Goal: Communication & Community: Answer question/provide support

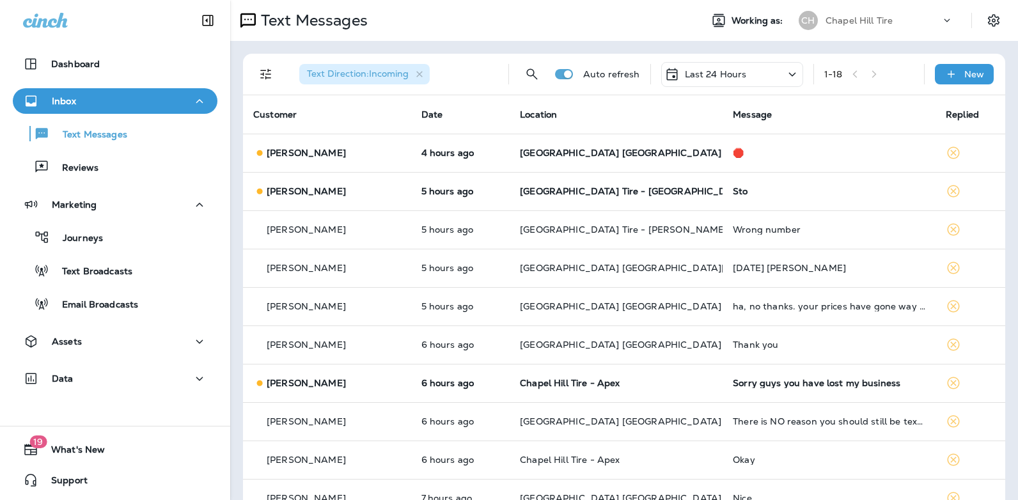
click at [785, 71] on icon at bounding box center [792, 74] width 15 height 16
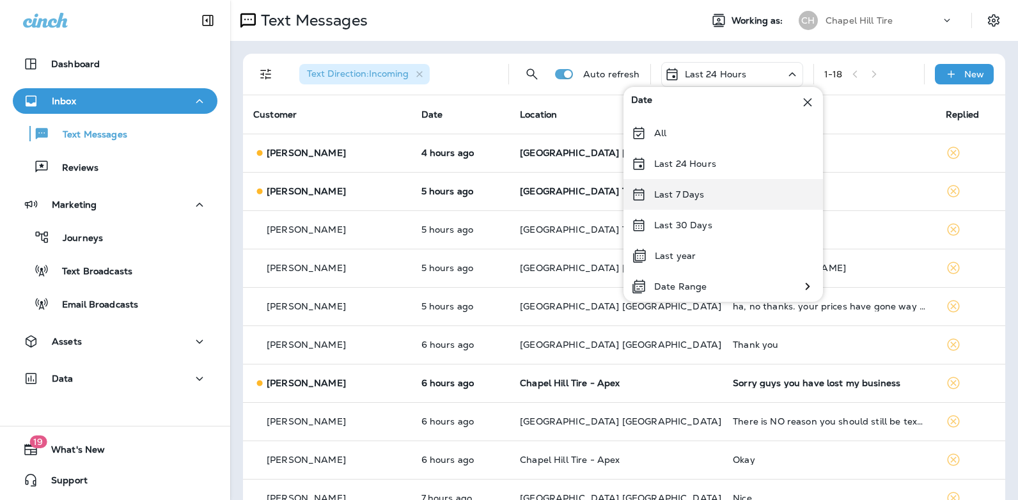
click at [712, 190] on div "Last 7 Days" at bounding box center [722, 194] width 199 height 31
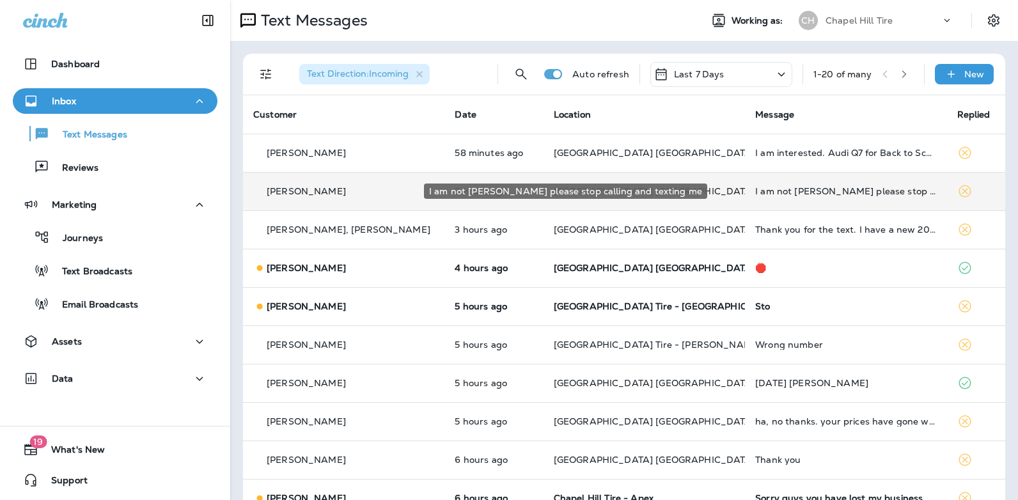
click at [755, 191] on div "I am not [PERSON_NAME] please stop calling and texting me" at bounding box center [845, 191] width 181 height 10
click at [742, 191] on div at bounding box center [851, 250] width 422 height 480
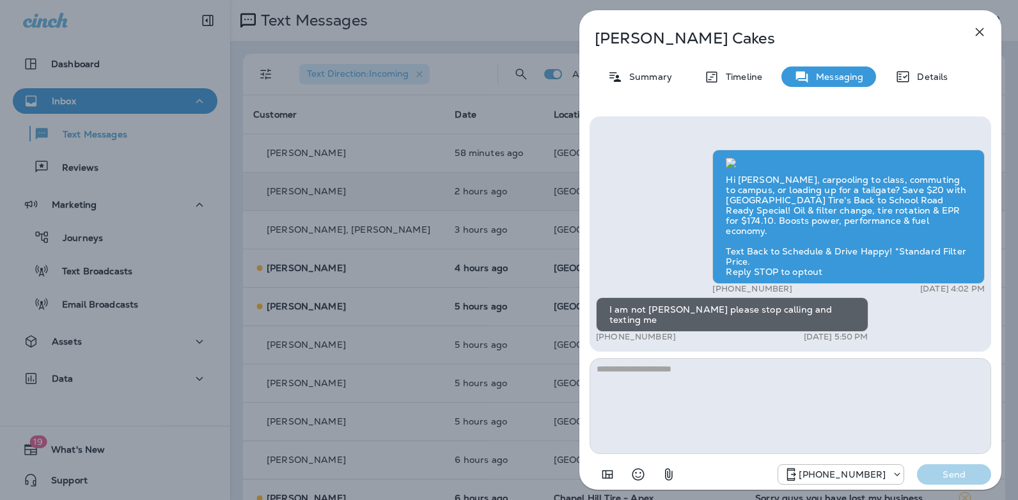
scroll to position [-184, 0]
click at [976, 31] on icon "button" at bounding box center [979, 31] width 15 height 15
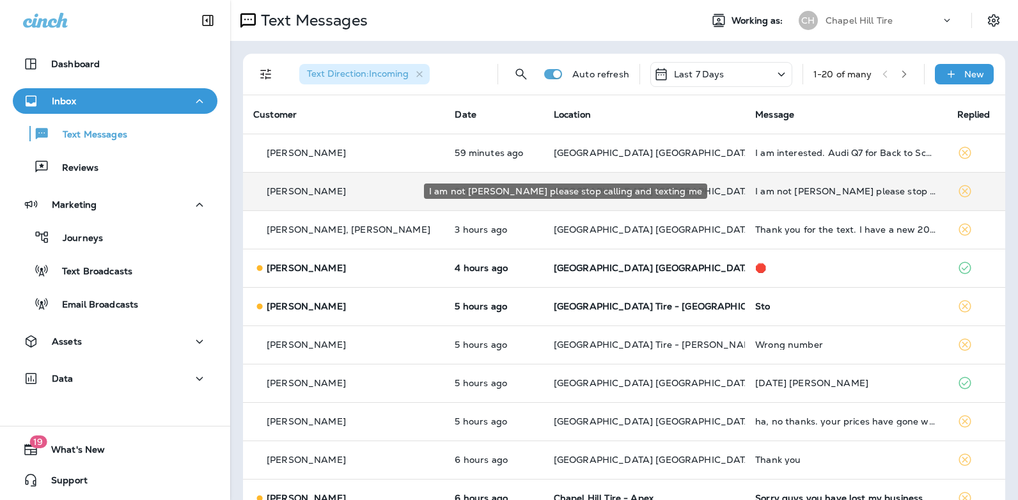
click at [755, 192] on div "I am not [PERSON_NAME] please stop calling and texting me" at bounding box center [845, 191] width 181 height 10
click at [737, 192] on div at bounding box center [852, 250] width 422 height 480
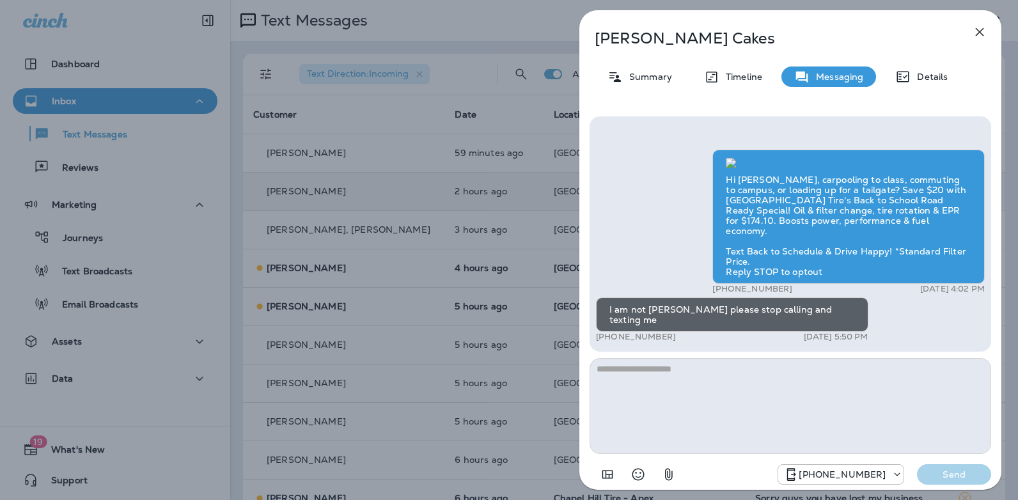
click at [983, 36] on icon "button" at bounding box center [979, 31] width 15 height 15
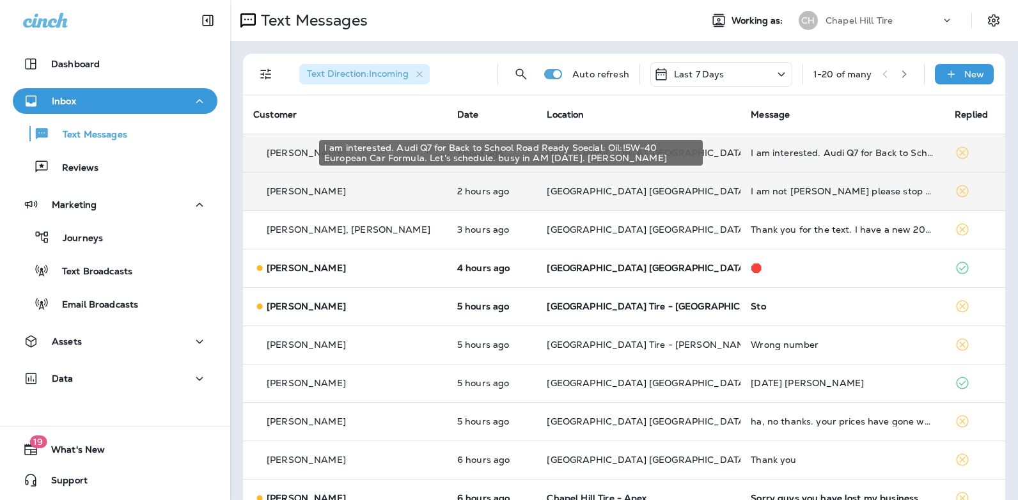
click at [751, 153] on div "I am interested. Audi Q7 for Back to School Road Ready Soecial: Oil:!5W-40 Euro…" at bounding box center [843, 153] width 184 height 10
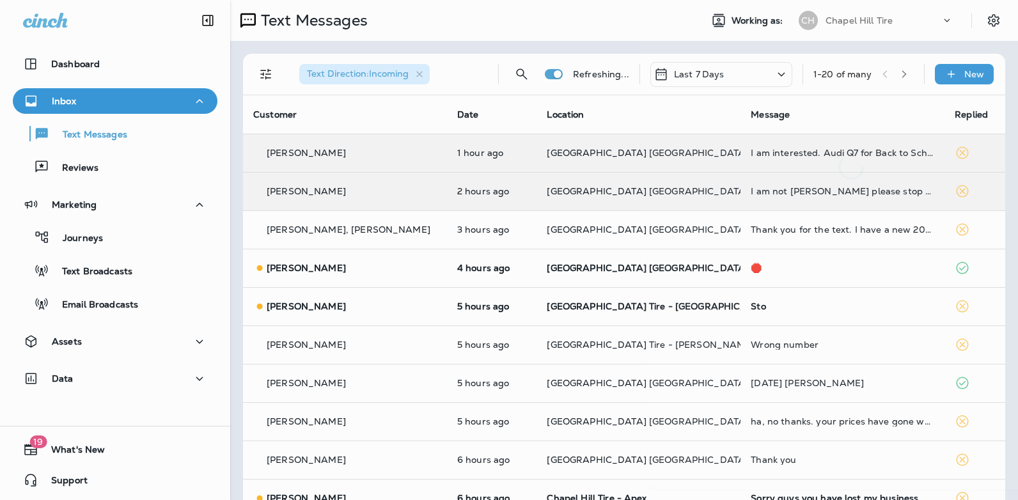
click at [738, 153] on div at bounding box center [851, 94] width 422 height 169
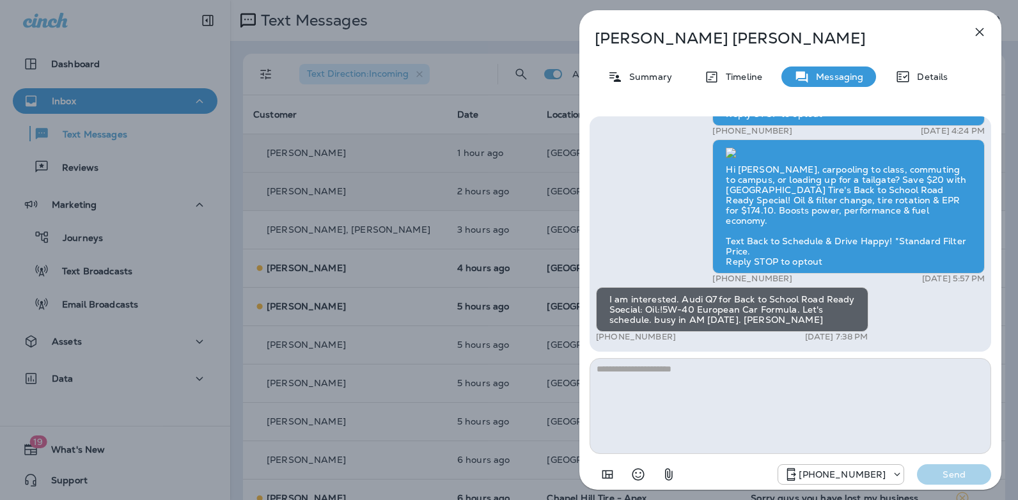
click at [684, 375] on textarea at bounding box center [791, 406] width 402 height 96
type textarea "**********"
click at [950, 475] on p "Send" at bounding box center [954, 475] width 54 height 12
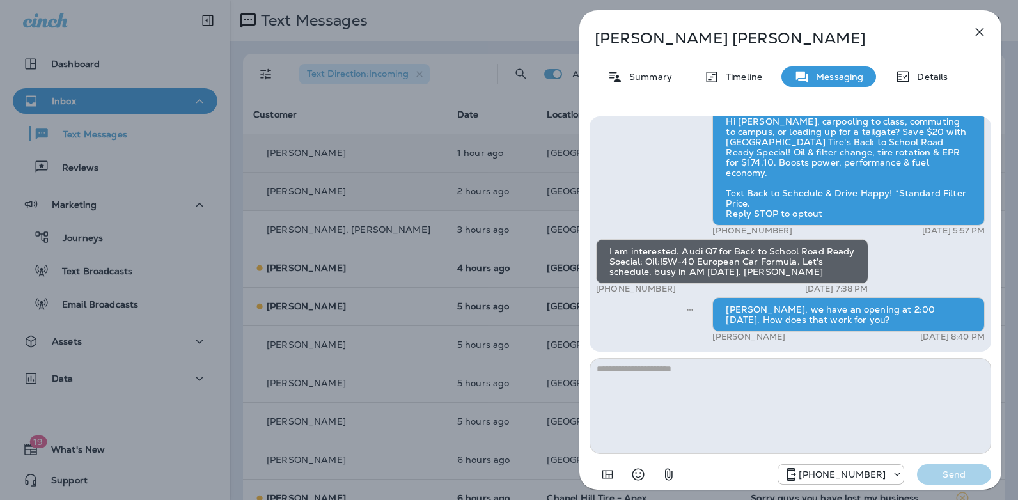
click at [981, 31] on icon "button" at bounding box center [980, 32] width 8 height 8
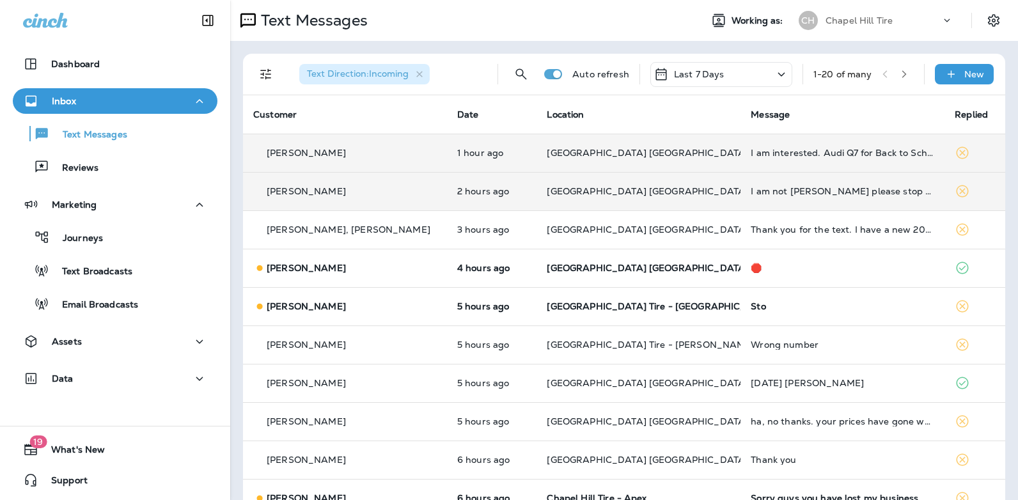
click at [778, 74] on icon at bounding box center [781, 74] width 7 height 4
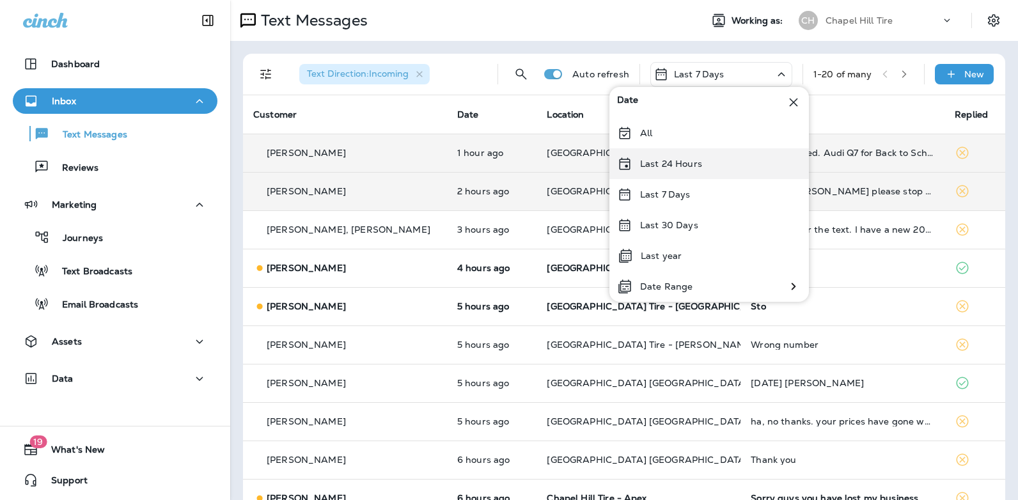
click at [721, 157] on div "Last 24 Hours" at bounding box center [708, 163] width 199 height 31
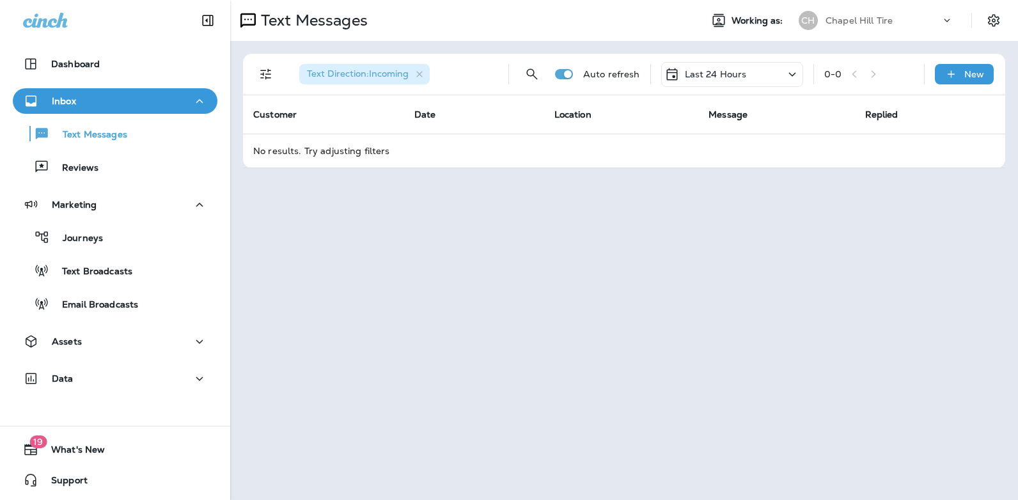
click at [790, 73] on icon at bounding box center [791, 74] width 7 height 4
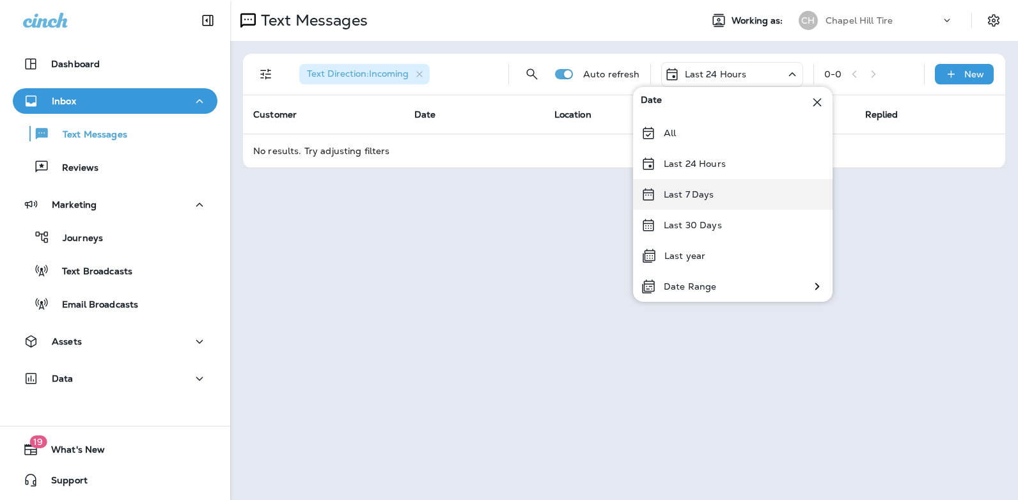
click at [716, 192] on div "Last 7 Days" at bounding box center [732, 194] width 199 height 31
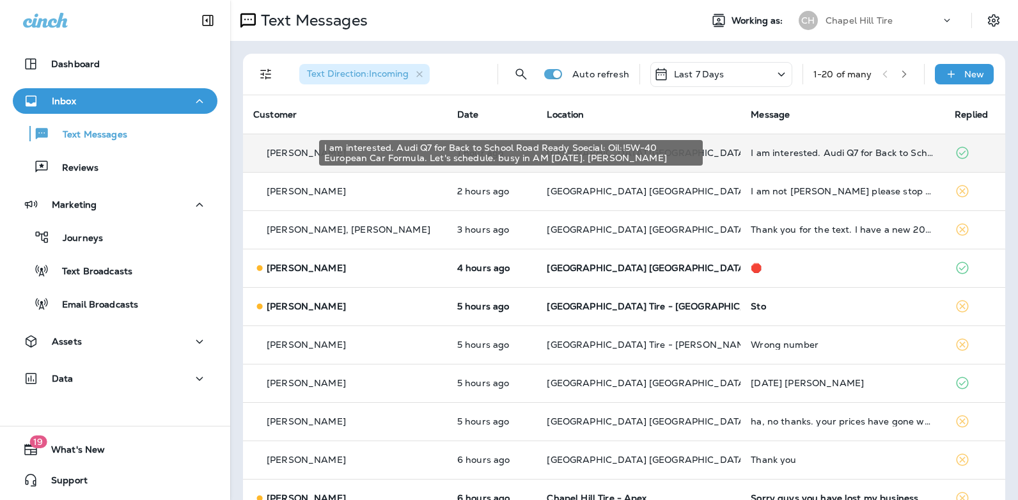
click at [778, 149] on div "I am interested. Audi Q7 for Back to School Road Ready Soecial: Oil:!5W-40 Euro…" at bounding box center [843, 153] width 184 height 10
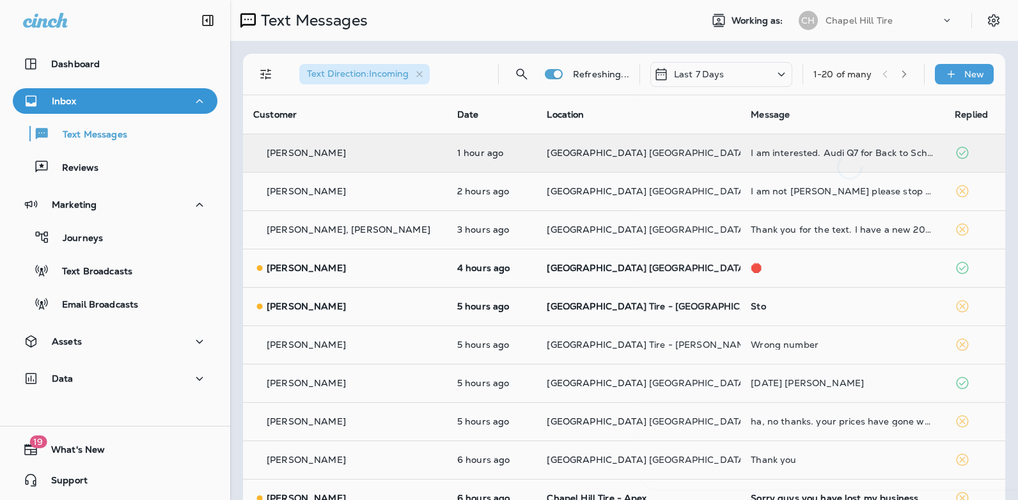
click at [778, 149] on div at bounding box center [850, 94] width 422 height 169
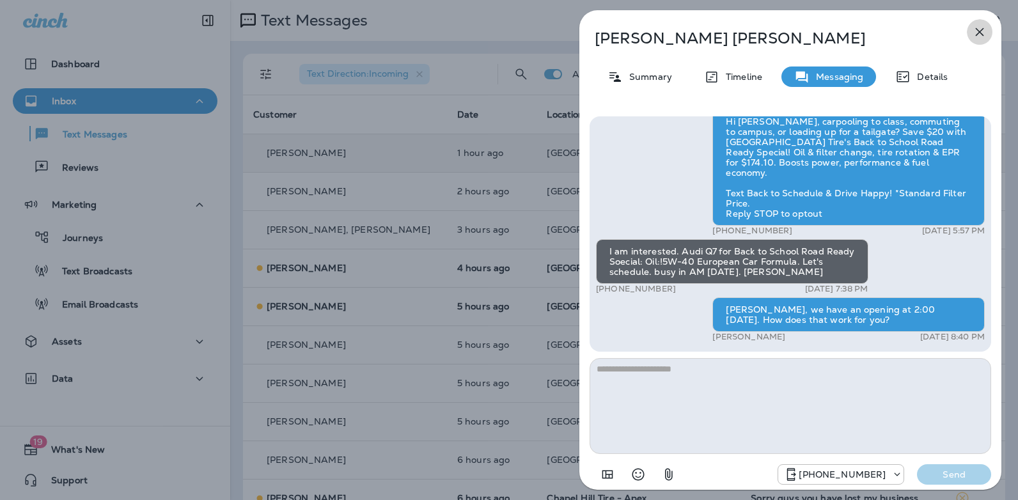
click at [974, 33] on icon "button" at bounding box center [979, 31] width 15 height 15
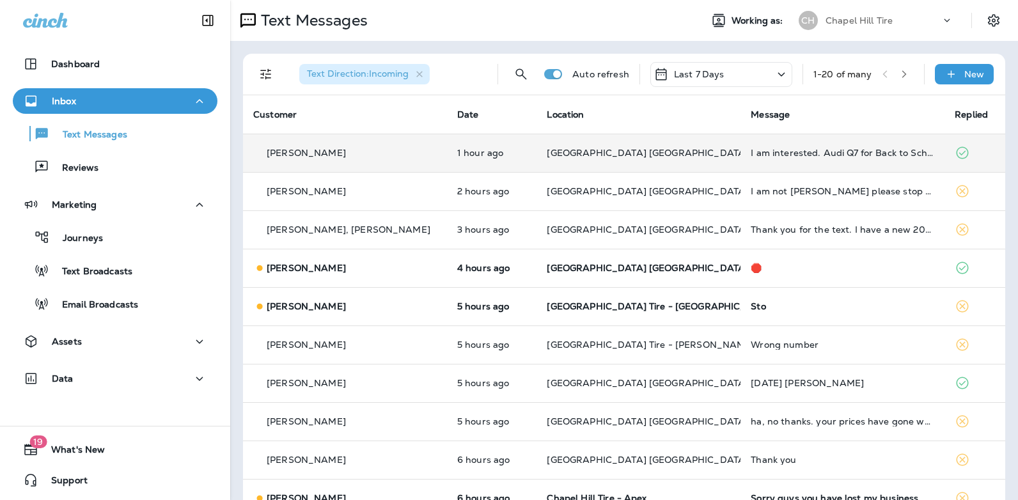
click at [774, 74] on icon at bounding box center [781, 74] width 15 height 16
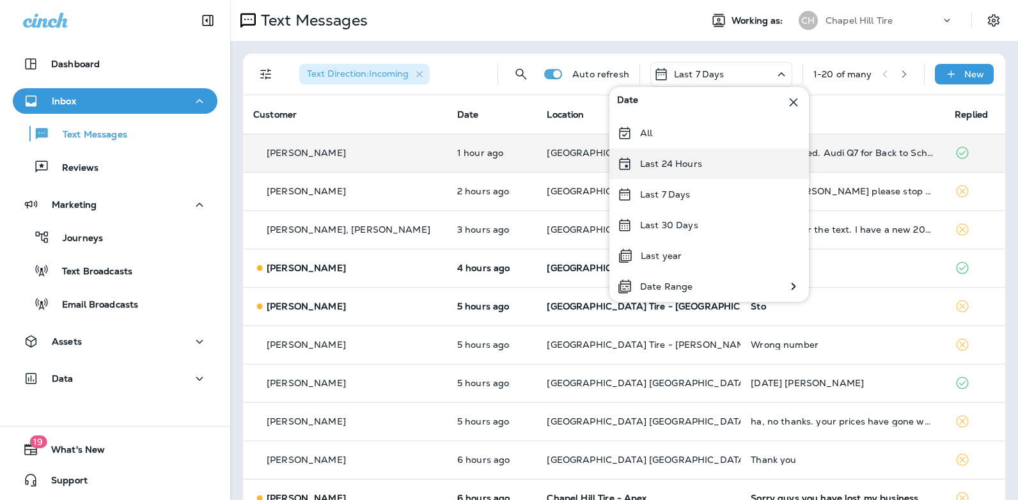
click at [716, 162] on div "Last 24 Hours" at bounding box center [708, 163] width 199 height 31
